Goal: Find specific page/section: Find specific page/section

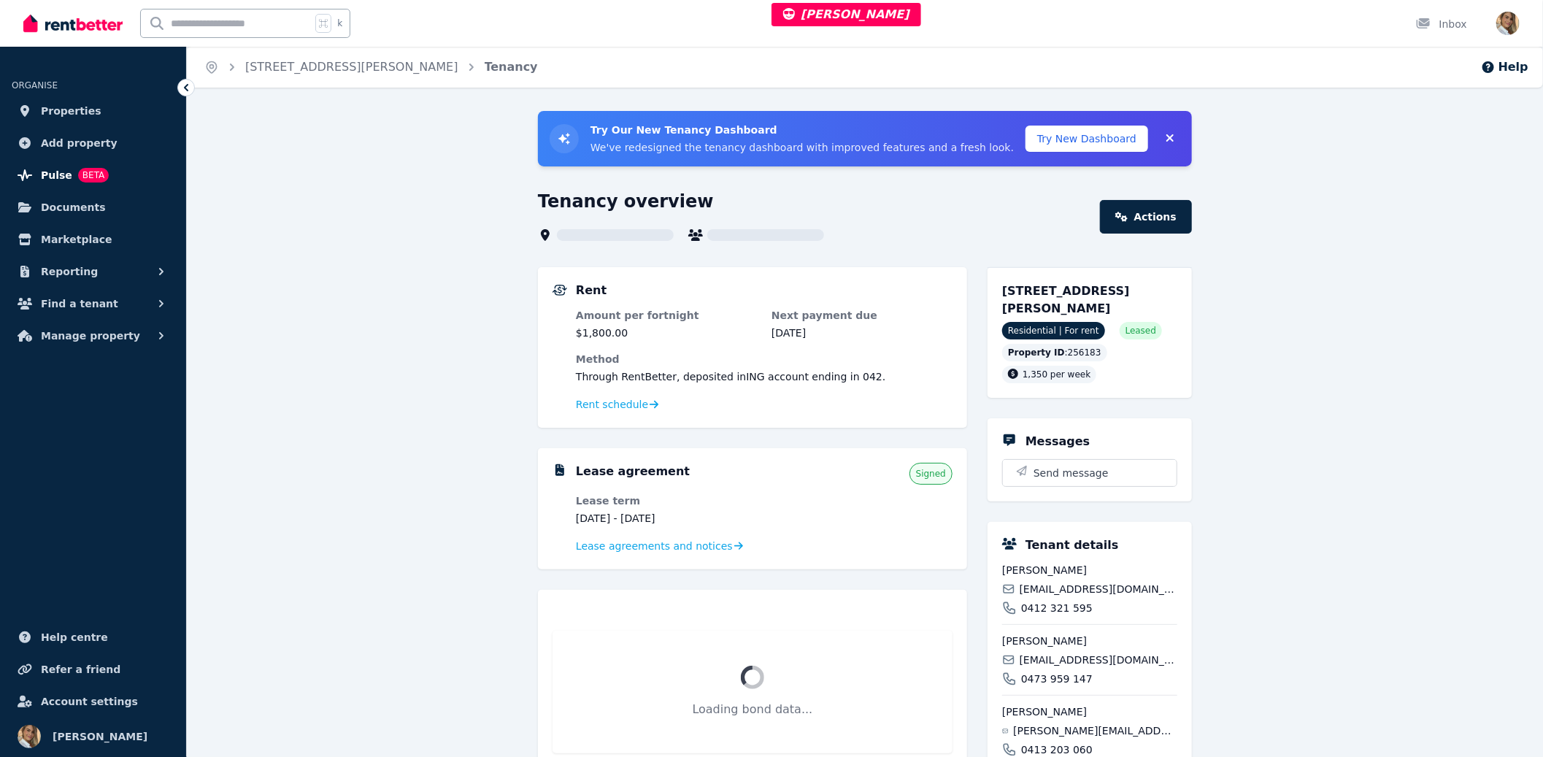
click at [53, 173] on span "Pulse" at bounding box center [56, 175] width 31 height 18
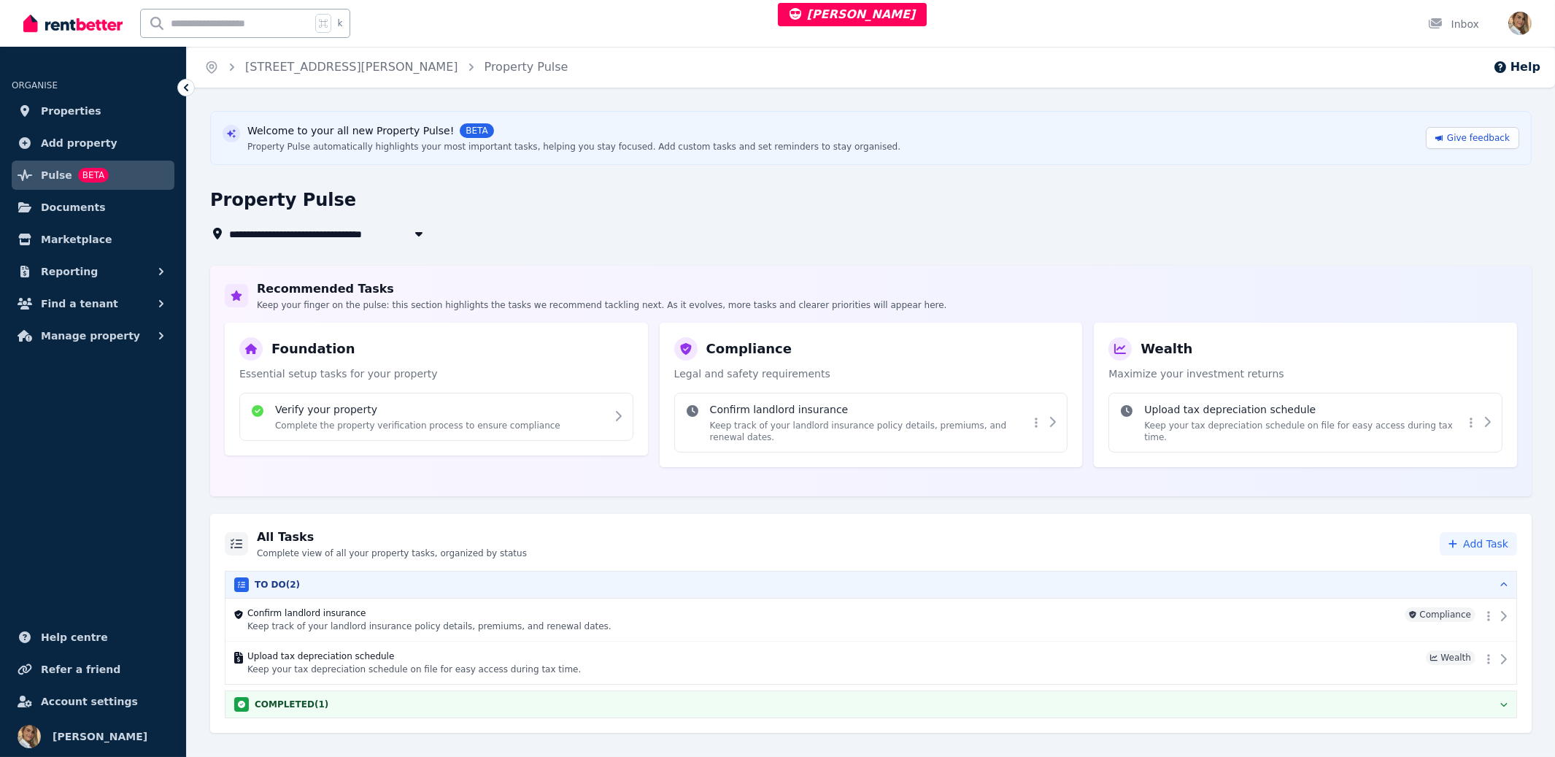
click at [370, 151] on div "Property Pulse automatically highlights your most important tasks, helping you …" at bounding box center [573, 147] width 653 height 12
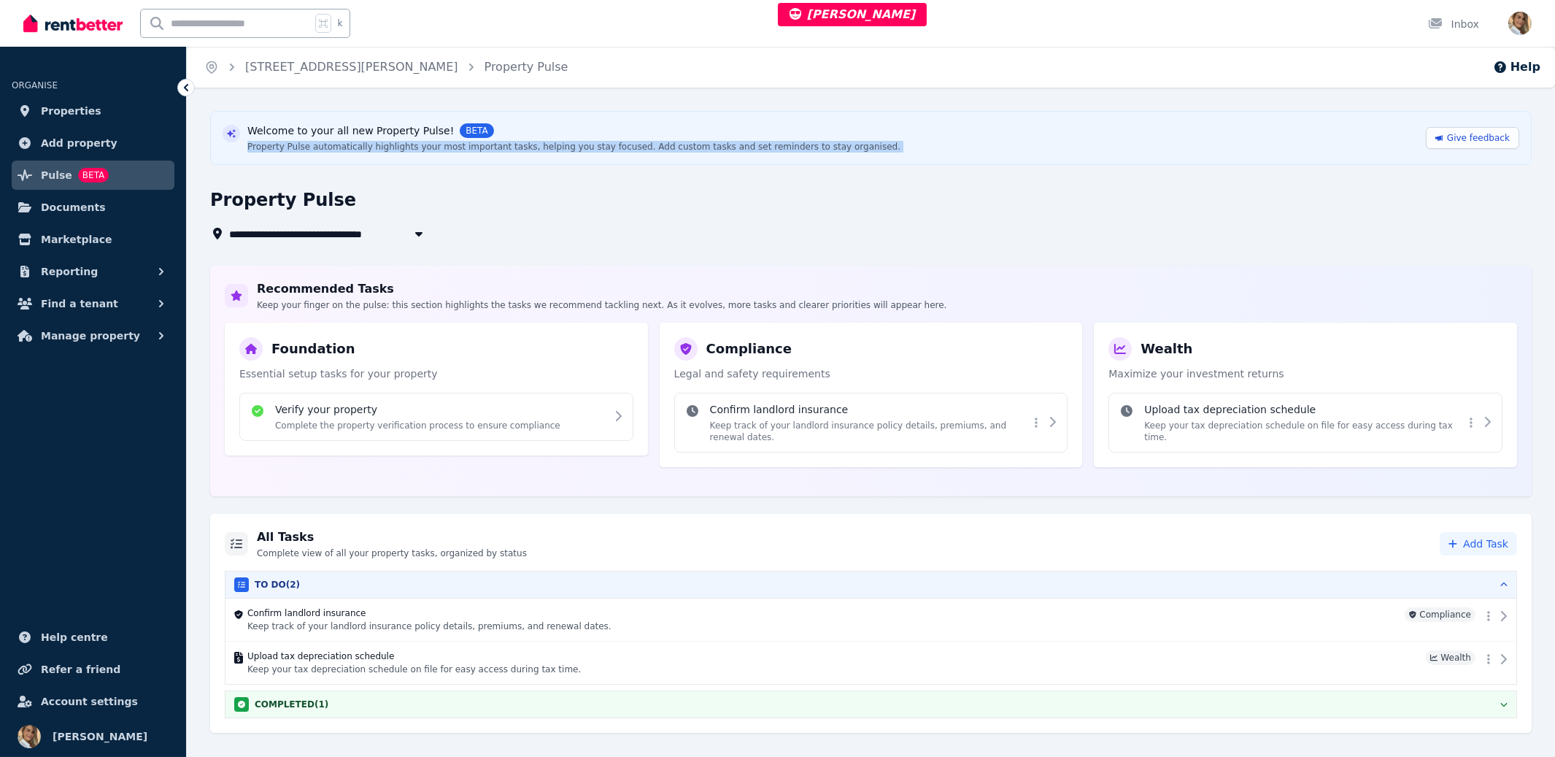
click at [370, 151] on div "Property Pulse automatically highlights your most important tasks, helping you …" at bounding box center [573, 147] width 653 height 12
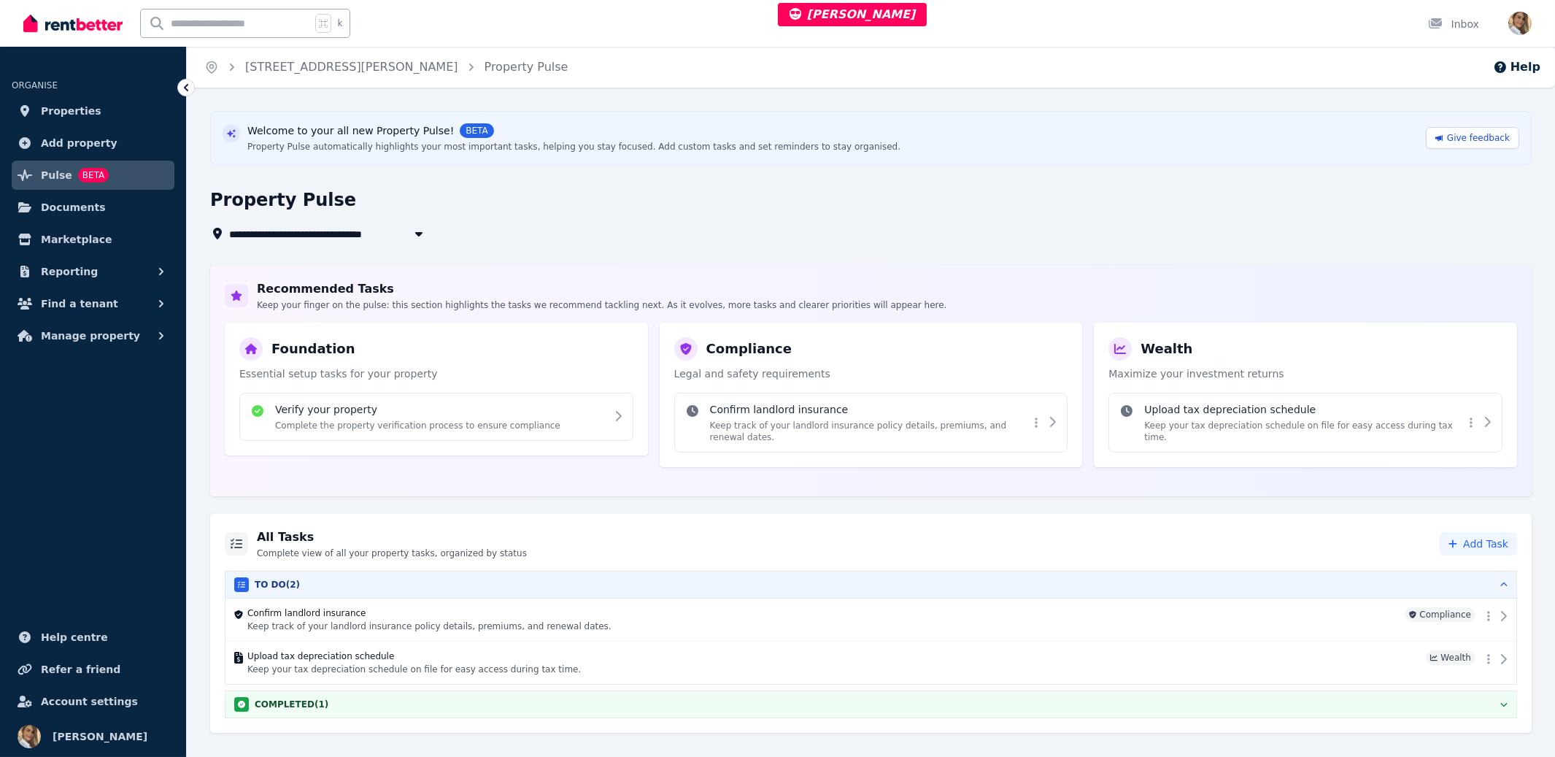
click at [582, 247] on div "**********" at bounding box center [871, 422] width 1368 height 622
